Goal: Information Seeking & Learning: Find specific fact

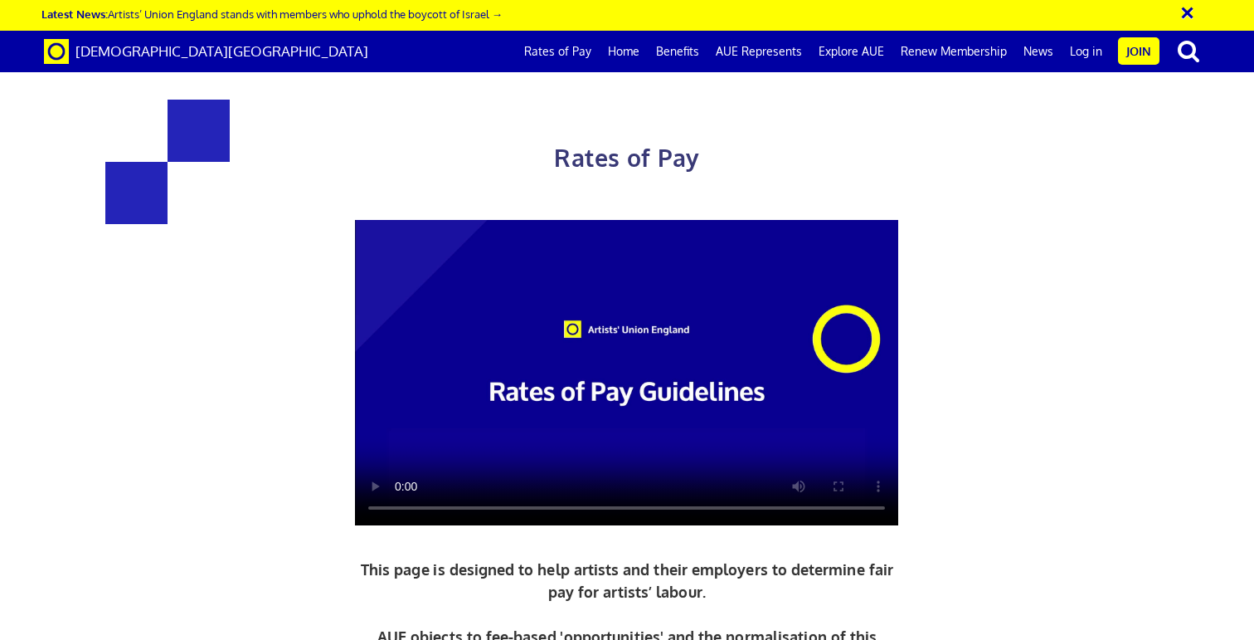
scroll to position [736, 0]
drag, startPoint x: 358, startPoint y: 381, endPoint x: 480, endPoint y: 381, distance: 122.8
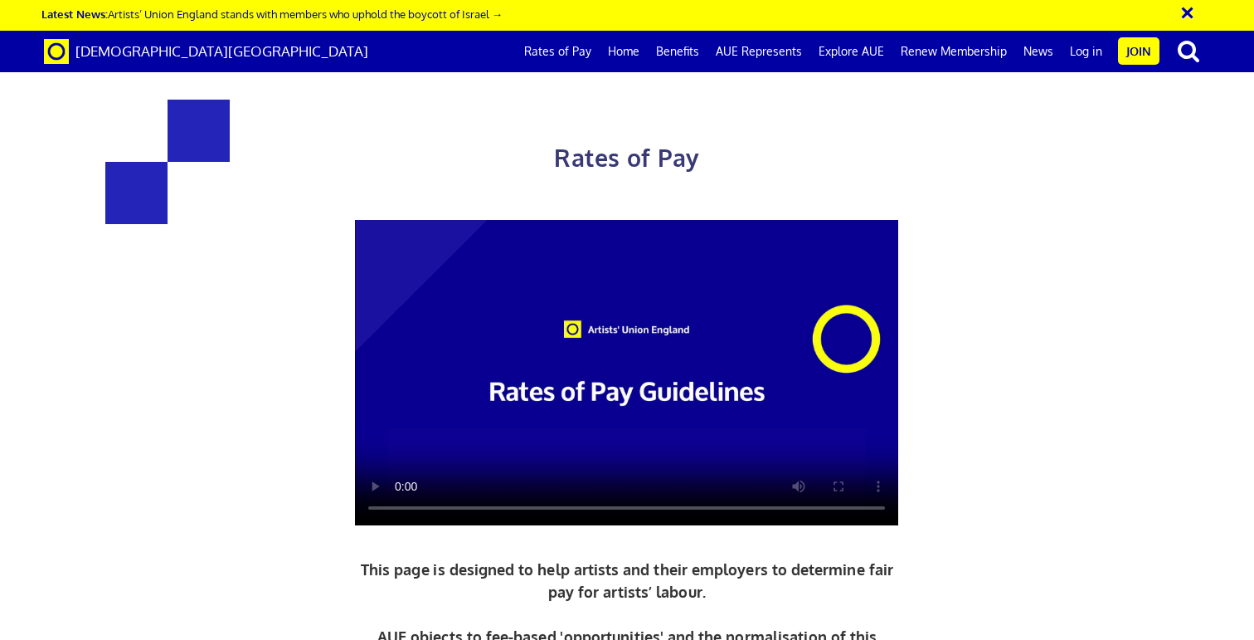
scroll to position [791, 0]
drag, startPoint x: 777, startPoint y: 186, endPoint x: 910, endPoint y: 191, distance: 132.8
copy span "£35.54 an hour"
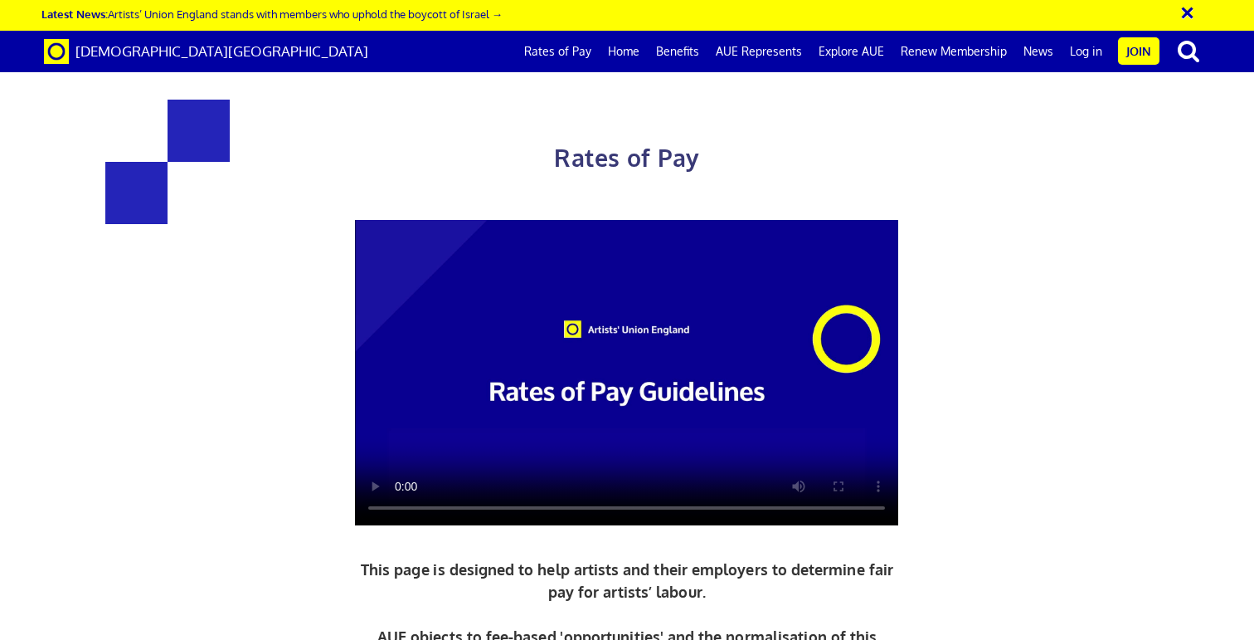
scroll to position [1822, 0]
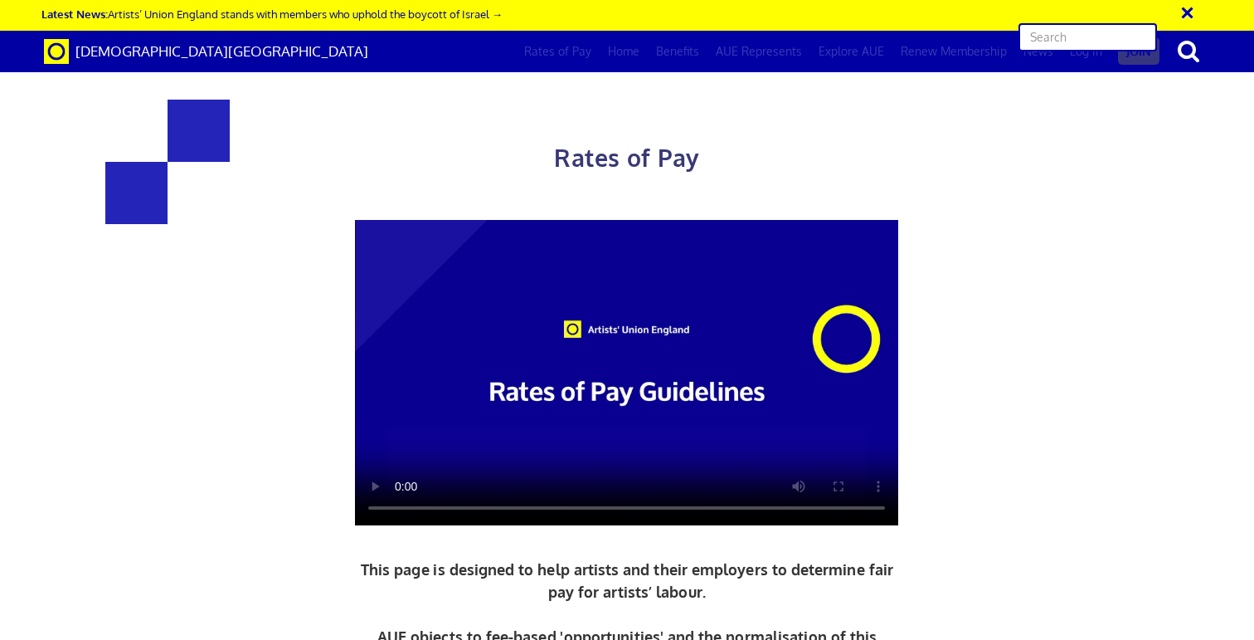
click at [1133, 35] on input "text" at bounding box center [1088, 37] width 139 height 28
type input "subsistence"
click at [1129, 41] on input "subsistence" at bounding box center [1088, 37] width 139 height 28
